Goal: Transaction & Acquisition: Purchase product/service

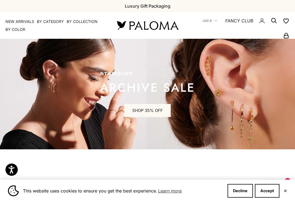
click at [241, 195] on button "Decline" at bounding box center [240, 191] width 25 height 14
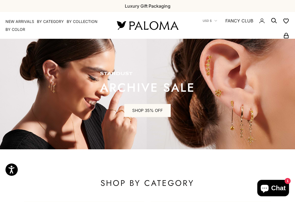
click at [242, 197] on button "Decline" at bounding box center [240, 191] width 25 height 14
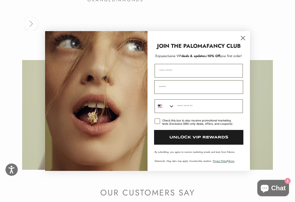
scroll to position [1344, 0]
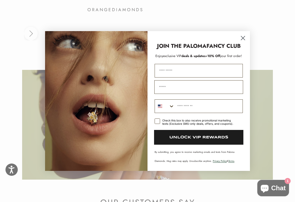
click at [242, 40] on circle "Close dialog" at bounding box center [243, 38] width 9 height 9
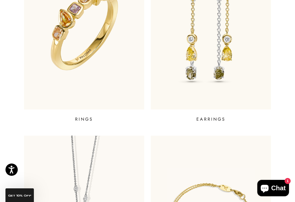
scroll to position [254, 0]
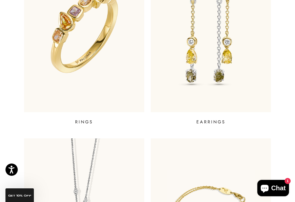
click at [197, 77] on img at bounding box center [211, 31] width 120 height 164
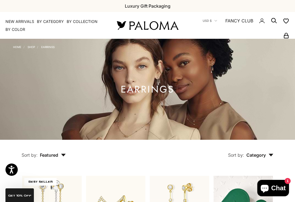
click at [18, 22] on link "NEW ARRIVALS" at bounding box center [19, 21] width 29 height 5
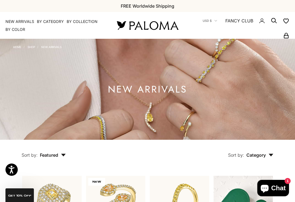
click at [54, 22] on summary "By Category" at bounding box center [50, 21] width 27 height 5
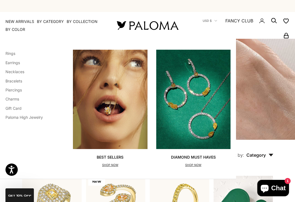
click at [12, 65] on link "Earrings" at bounding box center [12, 62] width 14 height 5
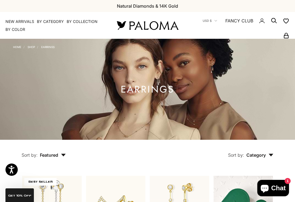
click at [268, 157] on span "Category" at bounding box center [260, 155] width 27 height 5
click at [16, 48] on link "Home" at bounding box center [17, 46] width 8 height 3
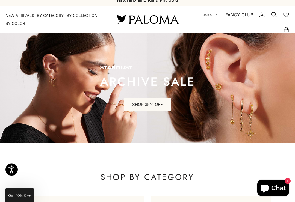
scroll to position [10, 0]
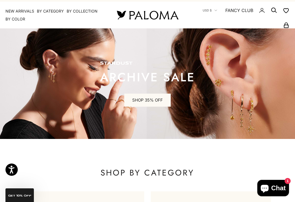
click at [150, 99] on link "SHOP 35% OFF" at bounding box center [147, 100] width 46 height 13
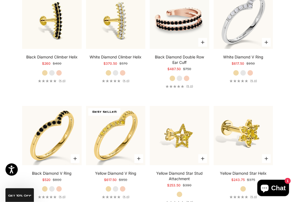
scroll to position [1008, 0]
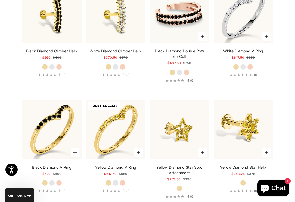
click at [188, 138] on img at bounding box center [179, 129] width 65 height 65
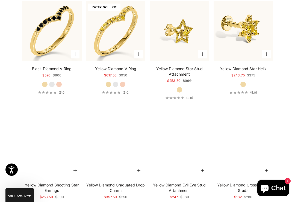
scroll to position [1106, 0]
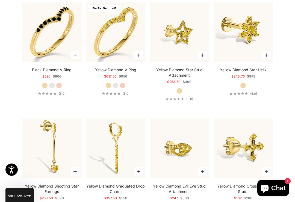
click at [241, 149] on img at bounding box center [243, 148] width 65 height 65
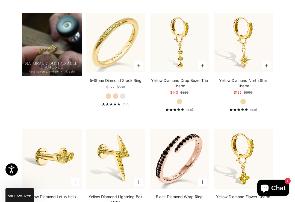
scroll to position [394, 0]
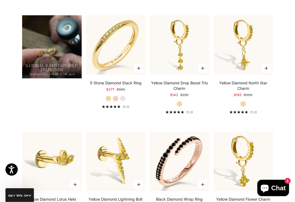
click at [241, 61] on img at bounding box center [243, 45] width 65 height 65
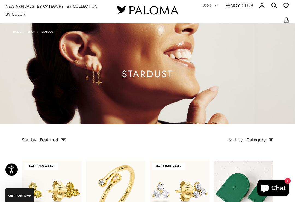
scroll to position [0, 0]
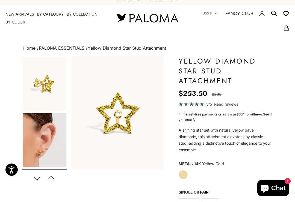
scroll to position [13, 0]
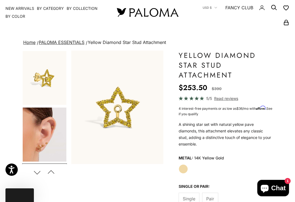
click at [47, 134] on img "Go to item 2" at bounding box center [45, 135] width 44 height 54
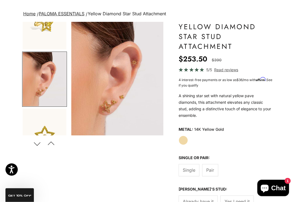
scroll to position [70, 0]
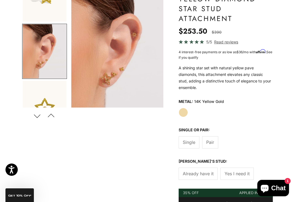
click at [211, 142] on span "Pair" at bounding box center [210, 142] width 8 height 7
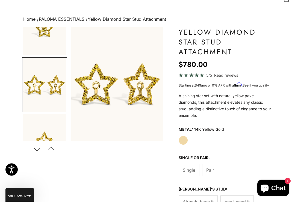
scroll to position [36, 0]
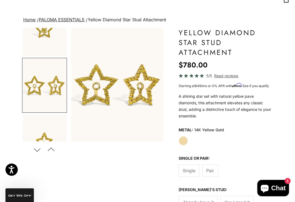
click at [193, 166] on label "Single" at bounding box center [189, 171] width 21 height 12
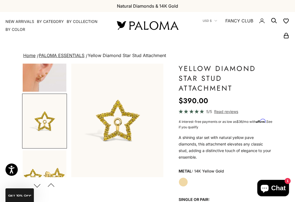
click at [51, 81] on img "Go to item 2" at bounding box center [45, 65] width 44 height 54
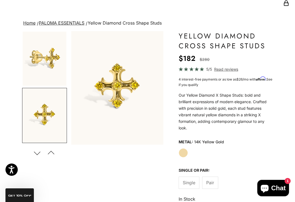
scroll to position [32, 0]
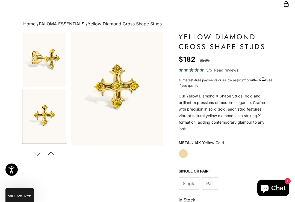
click at [52, 153] on button "Previous" at bounding box center [51, 154] width 12 height 13
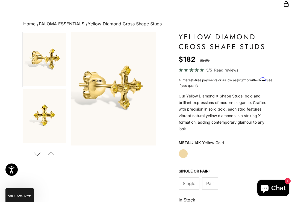
scroll to position [0, 0]
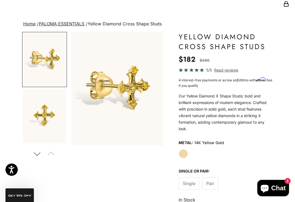
click at [40, 154] on button "Next" at bounding box center [37, 154] width 12 height 13
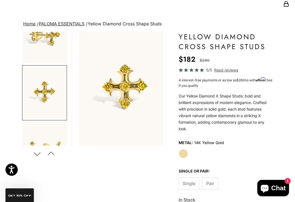
scroll to position [27, 0]
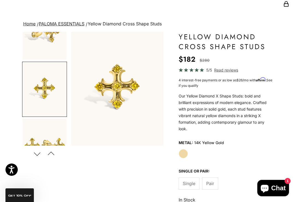
click at [40, 154] on button "Next" at bounding box center [37, 154] width 12 height 13
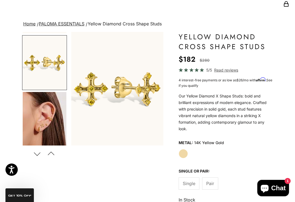
scroll to position [110, 0]
click at [53, 115] on img "Go to item 4" at bounding box center [45, 120] width 44 height 54
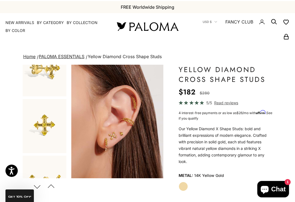
scroll to position [23, 0]
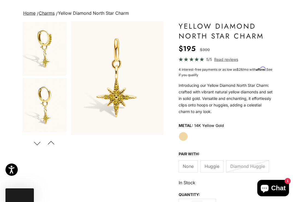
scroll to position [66, 0]
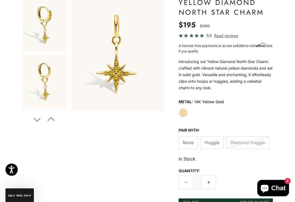
click at [210, 138] on label "Huggie" at bounding box center [212, 143] width 23 height 12
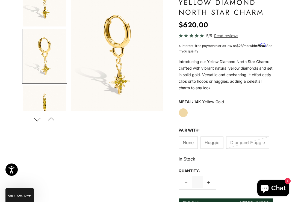
scroll to position [27, 0]
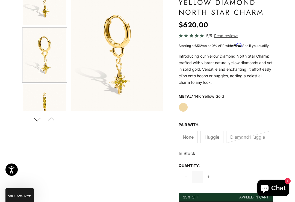
click at [188, 136] on span "None" at bounding box center [188, 137] width 11 height 7
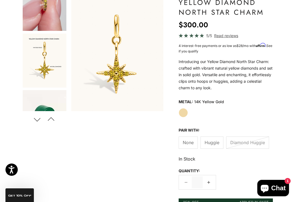
scroll to position [477, 0]
click at [39, 63] on img "Go to item 10" at bounding box center [45, 60] width 44 height 54
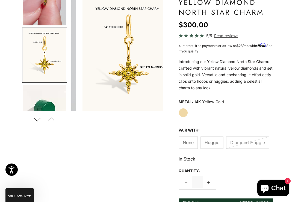
scroll to position [482, 0]
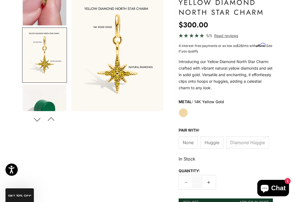
click at [212, 145] on span "Huggie" at bounding box center [212, 142] width 15 height 7
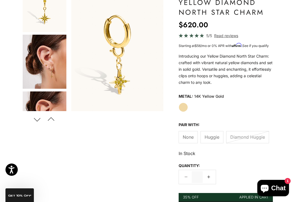
scroll to position [135, 0]
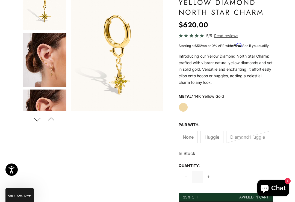
click at [186, 136] on span "None" at bounding box center [188, 137] width 11 height 7
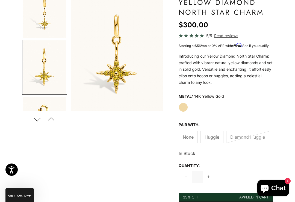
scroll to position [309, 0]
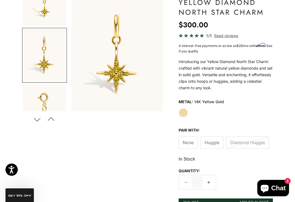
click at [215, 142] on span "Huggie" at bounding box center [212, 142] width 15 height 7
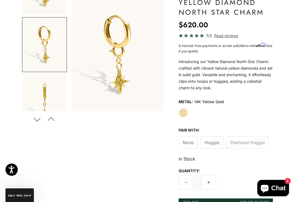
scroll to position [27, 0]
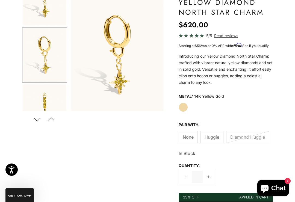
click at [188, 134] on span "None" at bounding box center [188, 137] width 11 height 7
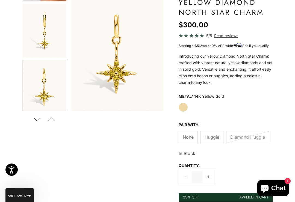
scroll to position [309, 0]
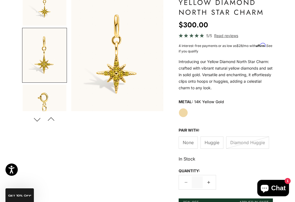
click at [249, 138] on label "Diamond Huggie" at bounding box center [247, 143] width 43 height 12
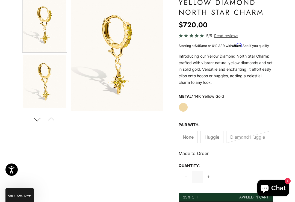
click at [212, 136] on span "Huggie" at bounding box center [212, 137] width 15 height 7
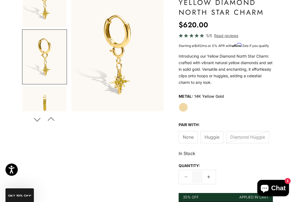
click at [215, 137] on span "Huggie" at bounding box center [212, 137] width 15 height 7
click at [187, 136] on span "None" at bounding box center [188, 137] width 11 height 7
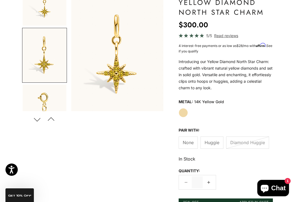
click at [42, 94] on img "Go to item 8" at bounding box center [45, 112] width 44 height 54
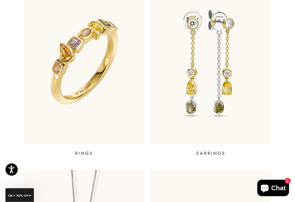
scroll to position [217, 0]
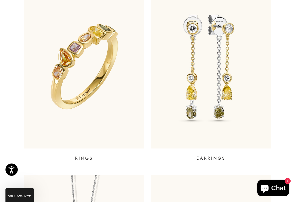
click at [209, 121] on img at bounding box center [211, 67] width 120 height 164
